Goal: Information Seeking & Learning: Learn about a topic

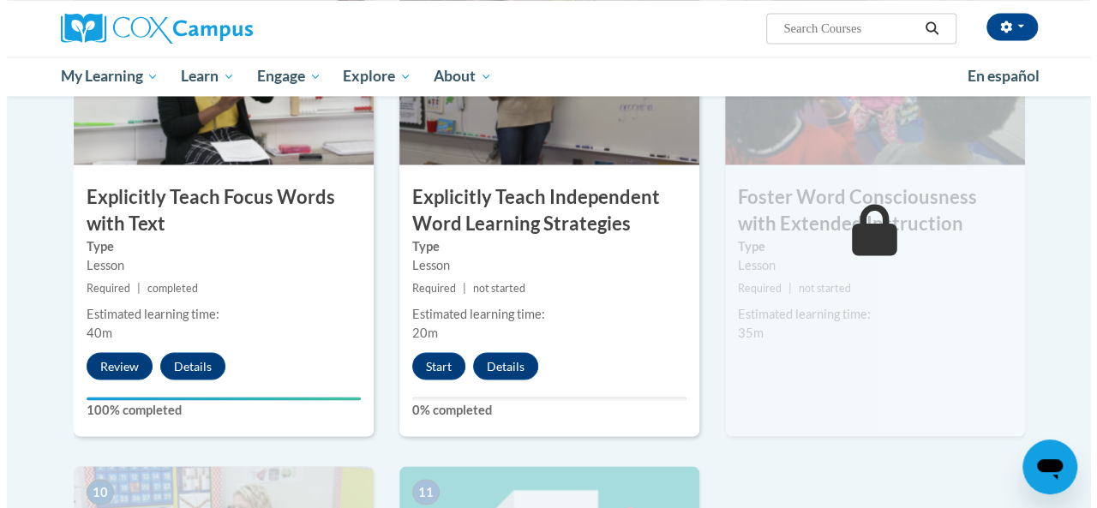
scroll to position [1428, 0]
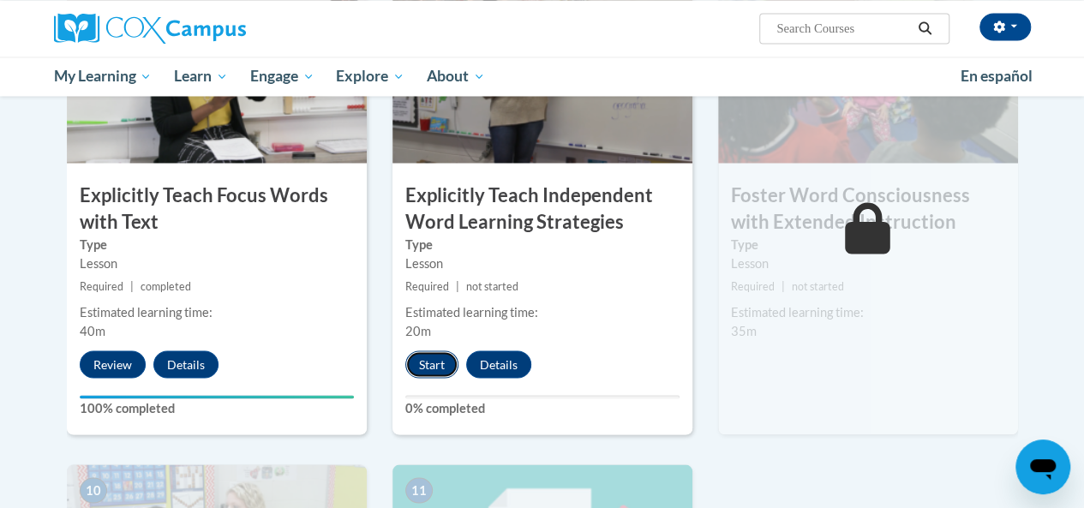
click at [428, 367] on button "Start" at bounding box center [431, 363] width 53 height 27
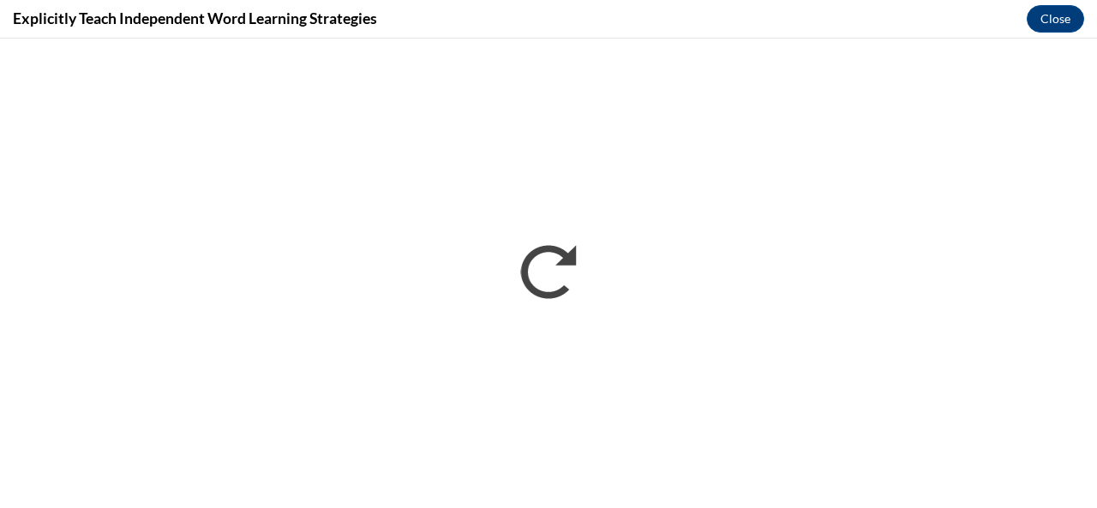
scroll to position [0, 0]
